Goal: Task Accomplishment & Management: Manage account settings

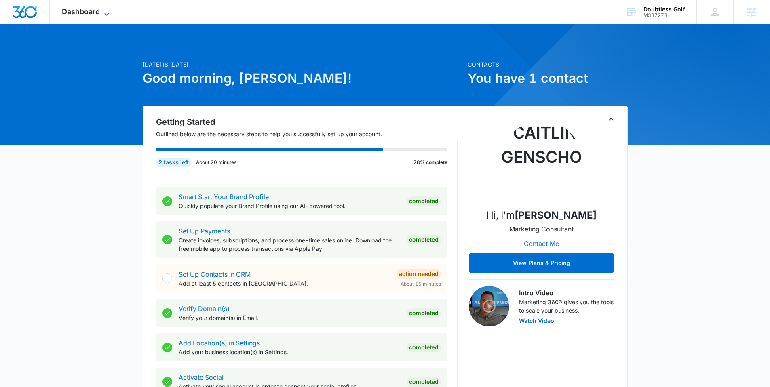
click at [102, 12] on icon at bounding box center [107, 14] width 10 height 10
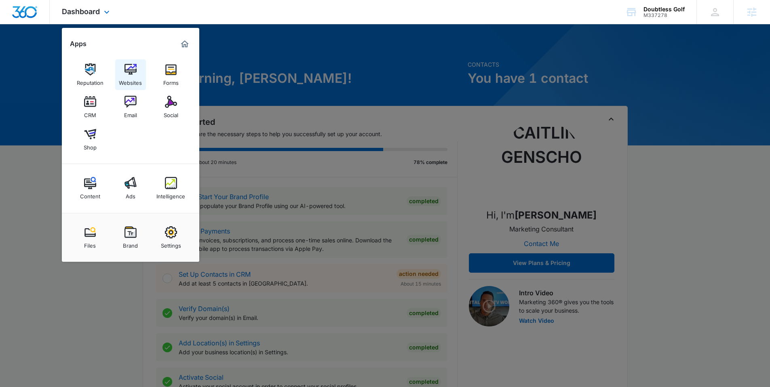
click at [133, 72] on img at bounding box center [130, 69] width 12 height 12
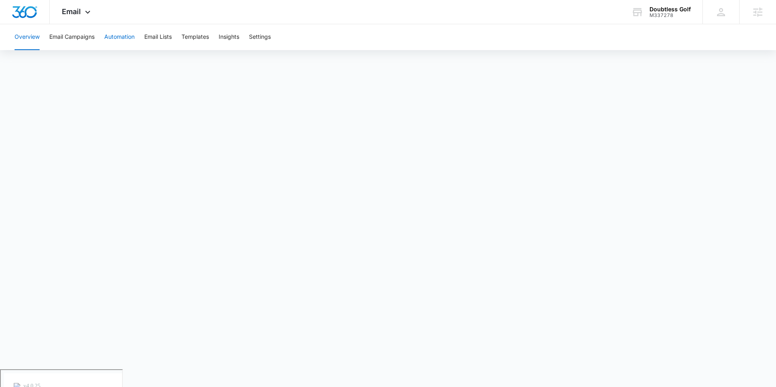
click at [121, 40] on button "Automation" at bounding box center [119, 37] width 30 height 26
click at [81, 13] on div "Email Apps Reputation Websites Forms CRM Email Social Shop Content Ads Intellig…" at bounding box center [77, 12] width 55 height 24
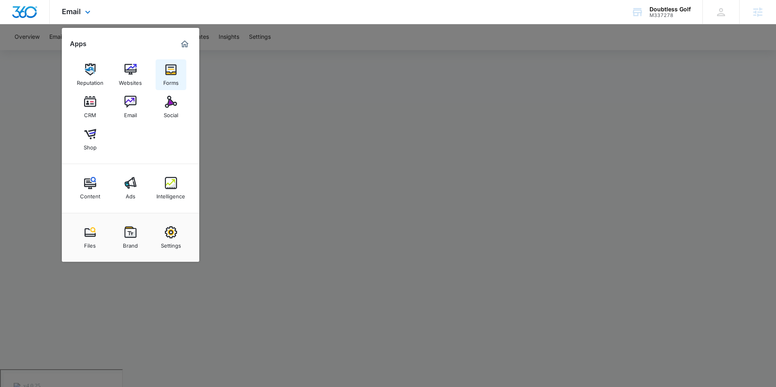
click at [177, 77] on div "Forms" at bounding box center [170, 81] width 15 height 11
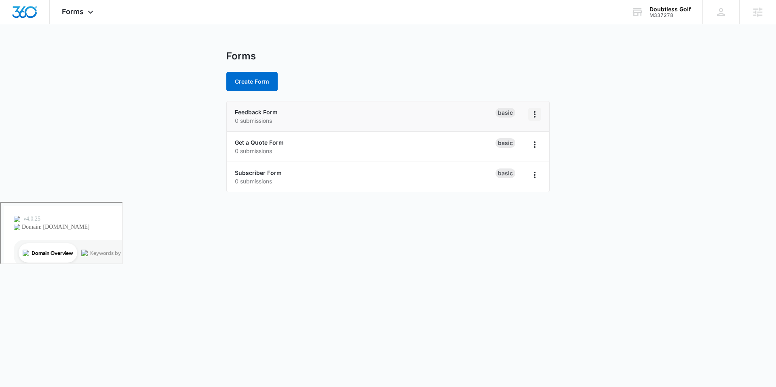
click at [530, 118] on icon "Overflow Menu" at bounding box center [535, 115] width 10 height 10
click at [385, 127] on li "Feedback Form 0 submissions Basic" at bounding box center [388, 116] width 322 height 30
click at [271, 114] on link "Feedback Form" at bounding box center [256, 112] width 43 height 7
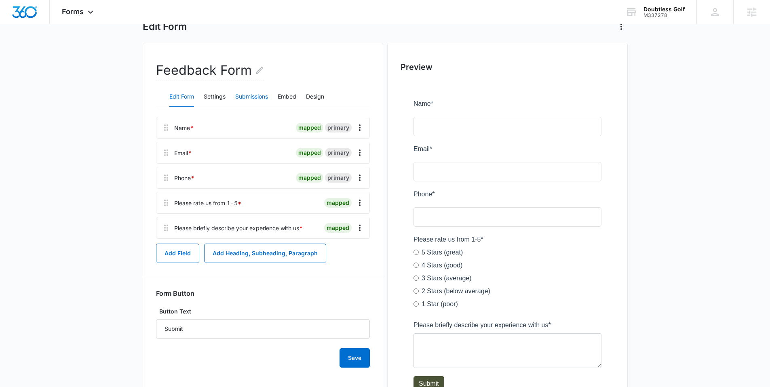
scroll to position [56, 0]
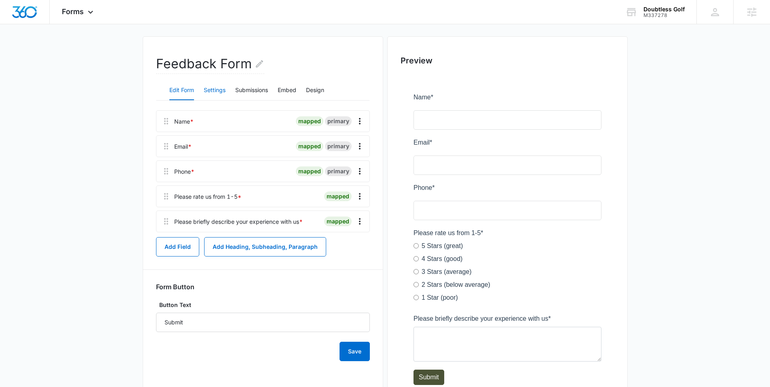
click at [213, 91] on button "Settings" at bounding box center [215, 90] width 22 height 19
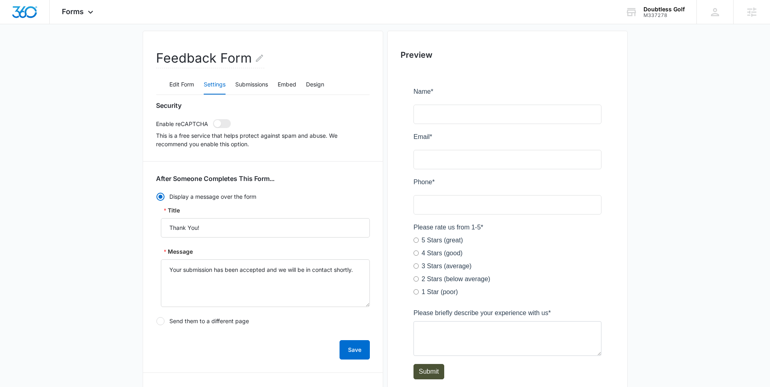
scroll to position [60, 0]
click at [257, 81] on button "Submissions" at bounding box center [251, 85] width 33 height 19
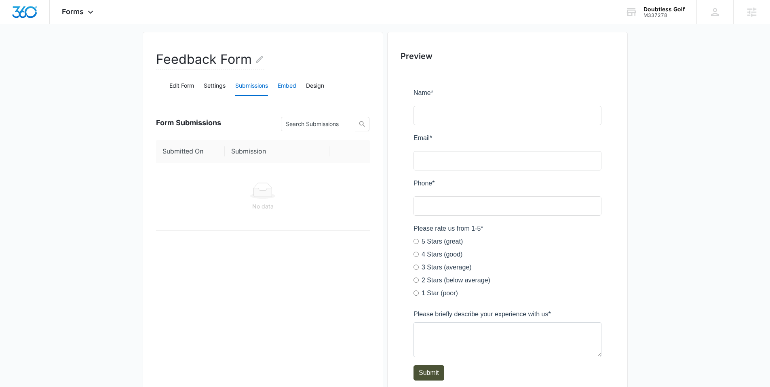
click at [296, 87] on button "Embed" at bounding box center [287, 85] width 19 height 19
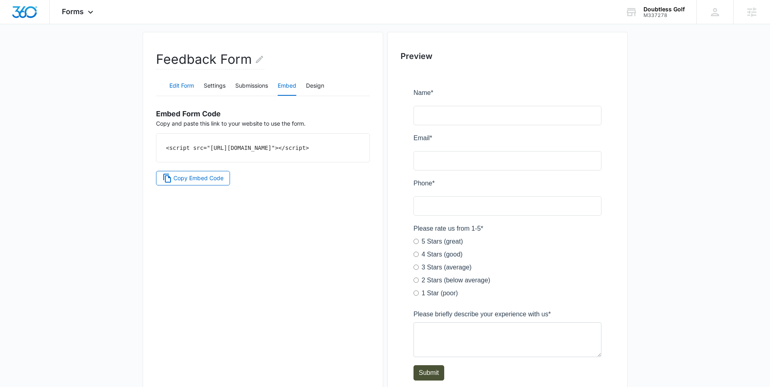
click at [183, 82] on button "Edit Form" at bounding box center [181, 85] width 25 height 19
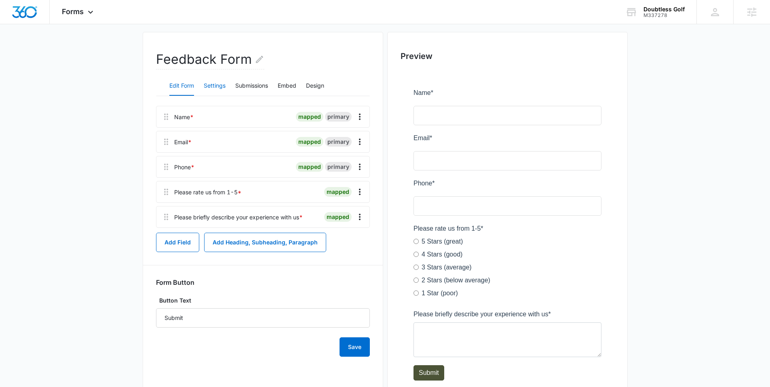
click at [204, 82] on button "Settings" at bounding box center [215, 85] width 22 height 19
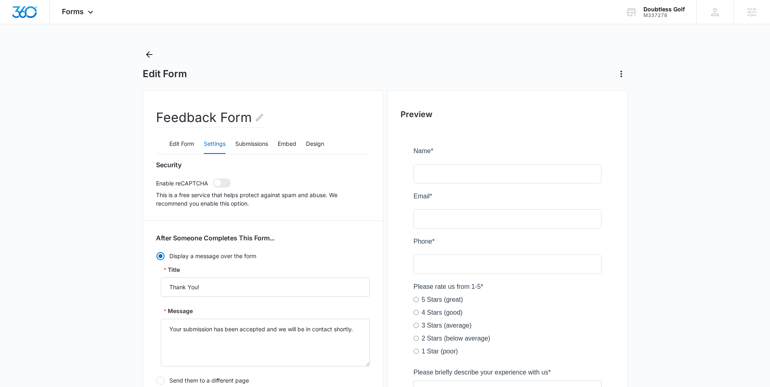
scroll to position [0, 0]
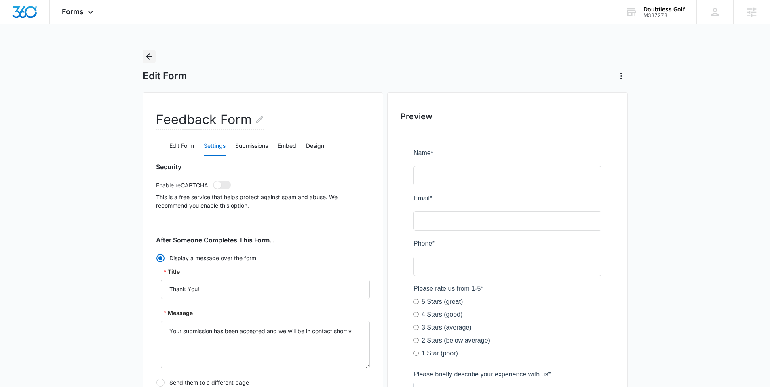
click at [150, 57] on icon "Back" at bounding box center [149, 57] width 10 height 10
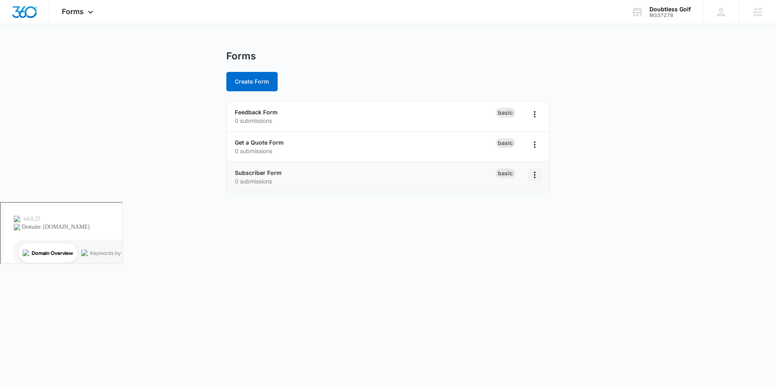
click at [535, 175] on icon "Overflow Menu" at bounding box center [535, 175] width 2 height 6
click at [418, 181] on p "0 submissions" at bounding box center [365, 181] width 261 height 8
click at [259, 110] on link "Feedback Form" at bounding box center [256, 112] width 43 height 7
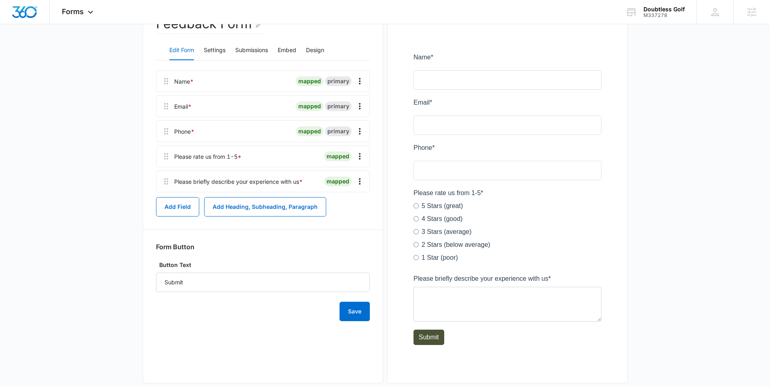
scroll to position [108, 0]
